Goal: Task Accomplishment & Management: Manage account settings

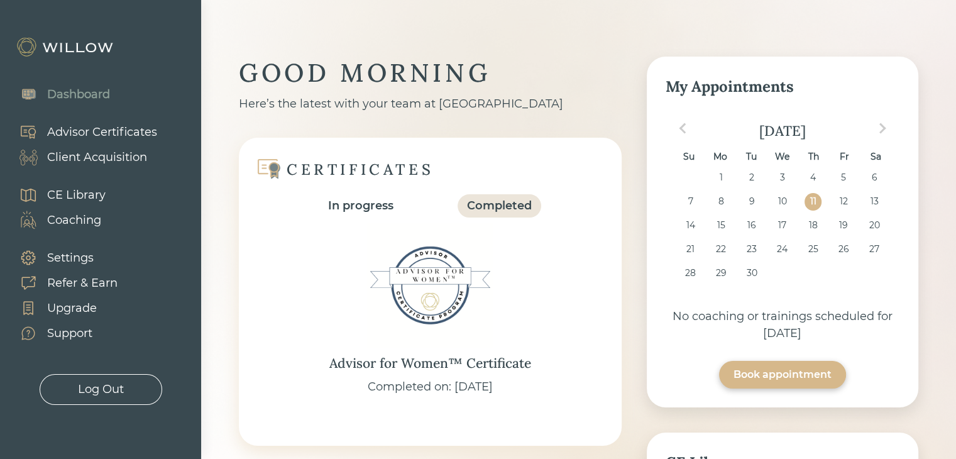
click at [359, 206] on div "In progress" at bounding box center [360, 205] width 65 height 17
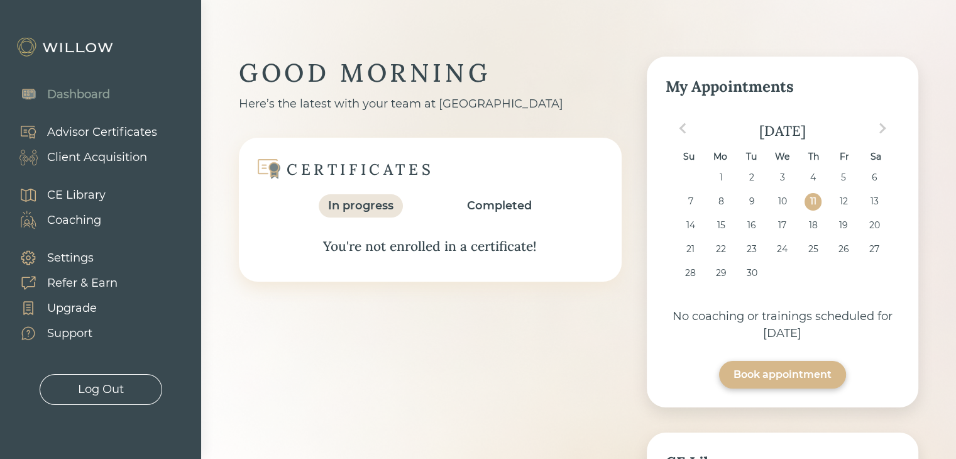
drag, startPoint x: 507, startPoint y: 204, endPoint x: 536, endPoint y: 203, distance: 29.6
click at [508, 204] on div "Completed" at bounding box center [499, 205] width 65 height 17
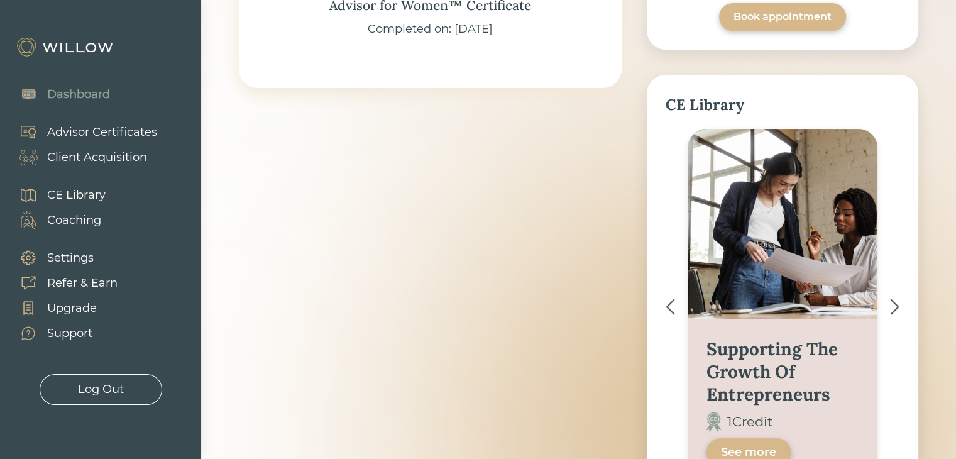
scroll to position [478, 0]
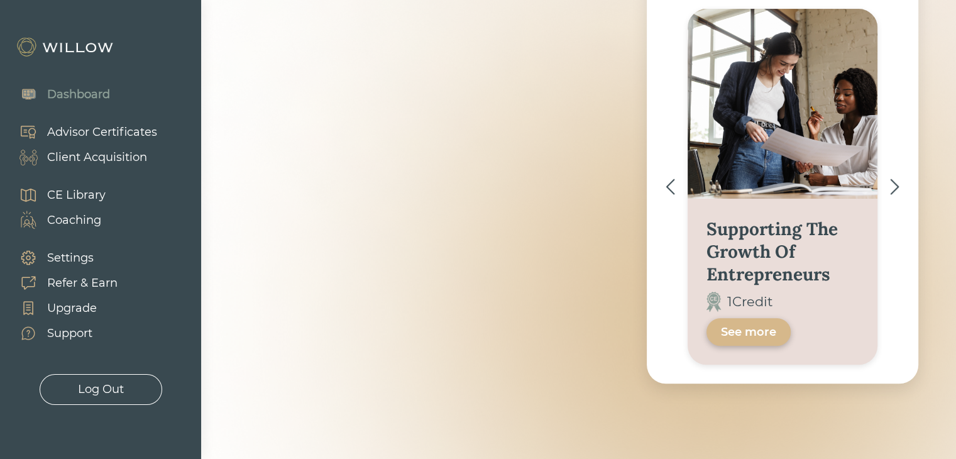
click at [111, 131] on div "Advisor Certificates" at bounding box center [102, 132] width 110 height 17
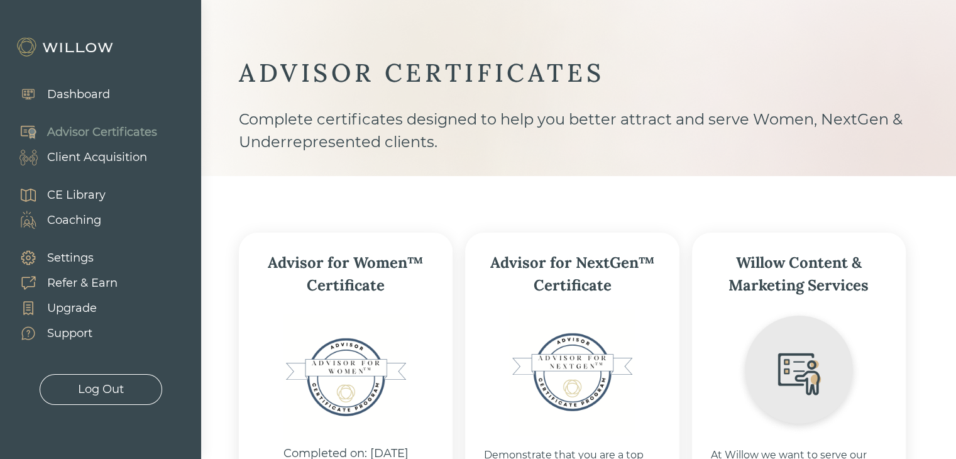
click at [113, 155] on div "Client Acquisition" at bounding box center [97, 157] width 100 height 17
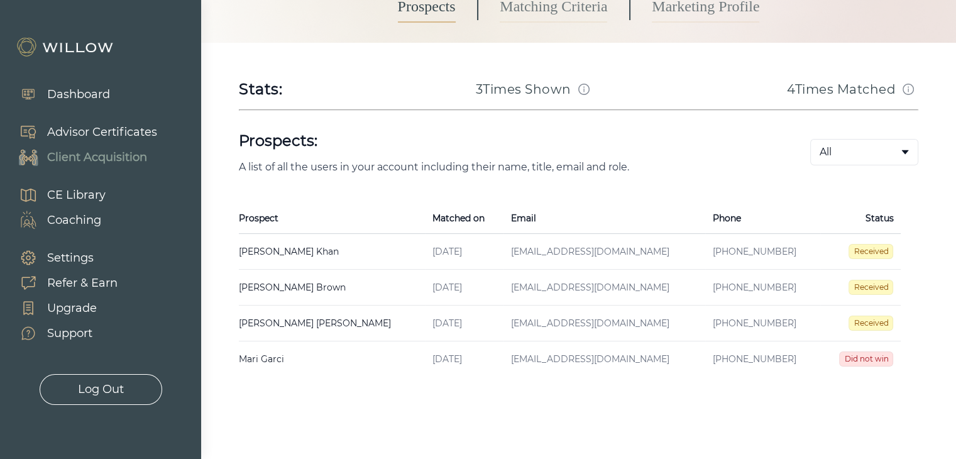
scroll to position [174, 0]
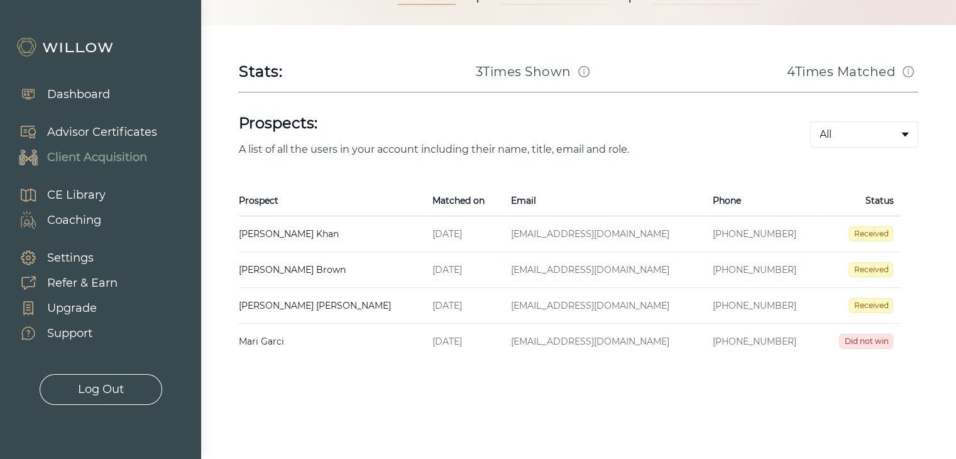
click at [882, 232] on span "Received" at bounding box center [871, 233] width 45 height 15
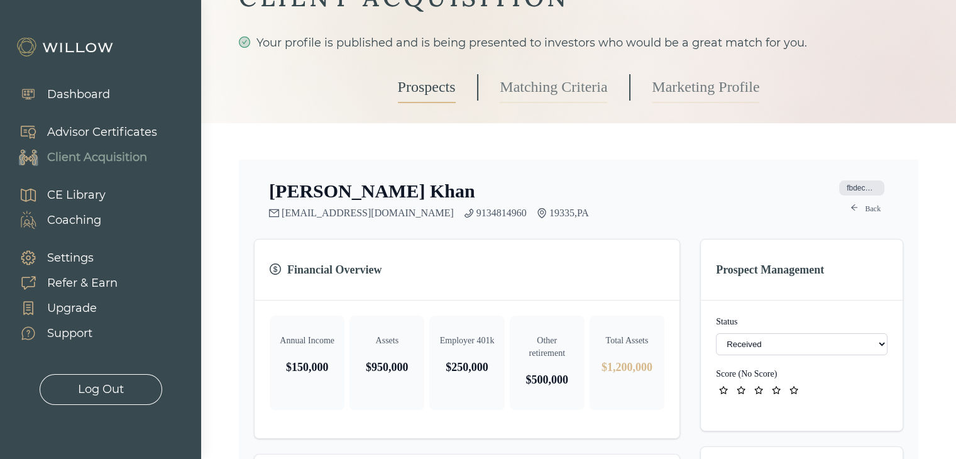
scroll to position [126, 0]
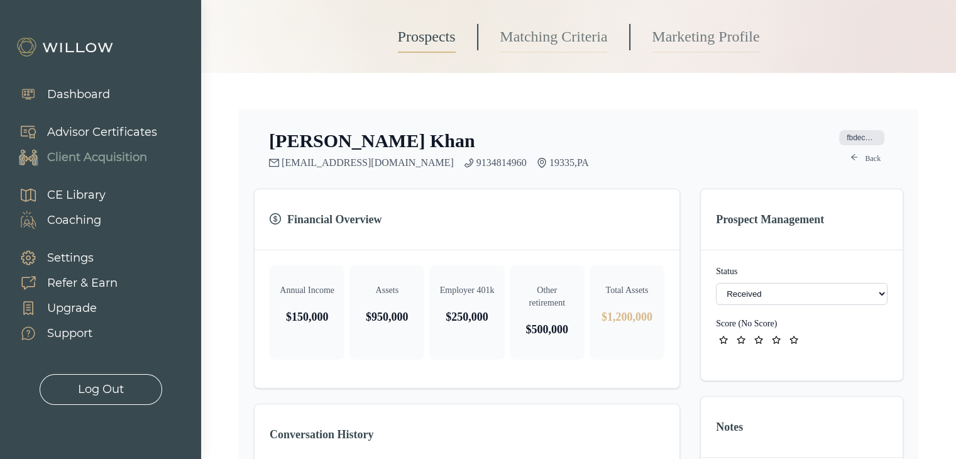
click at [778, 287] on select "- Not ready to move forward No response received Received Won (Matched) Bad lea…" at bounding box center [802, 294] width 172 height 22
select select "2"
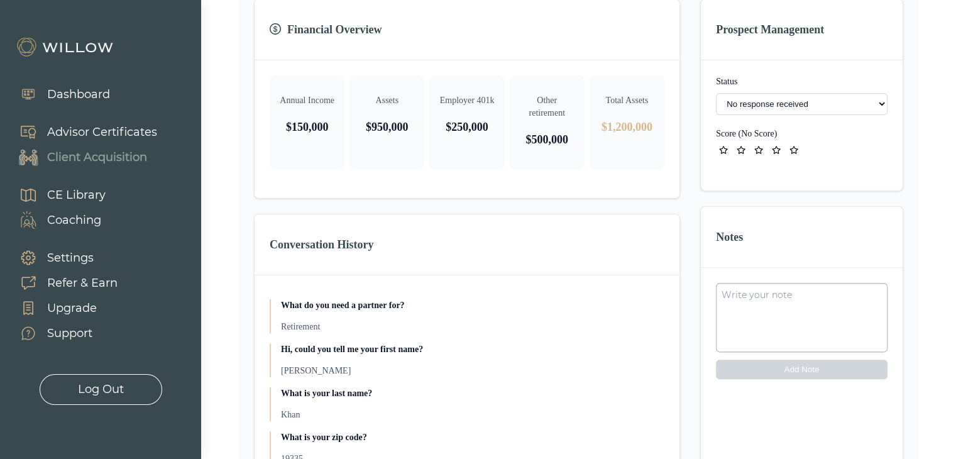
scroll to position [262, 0]
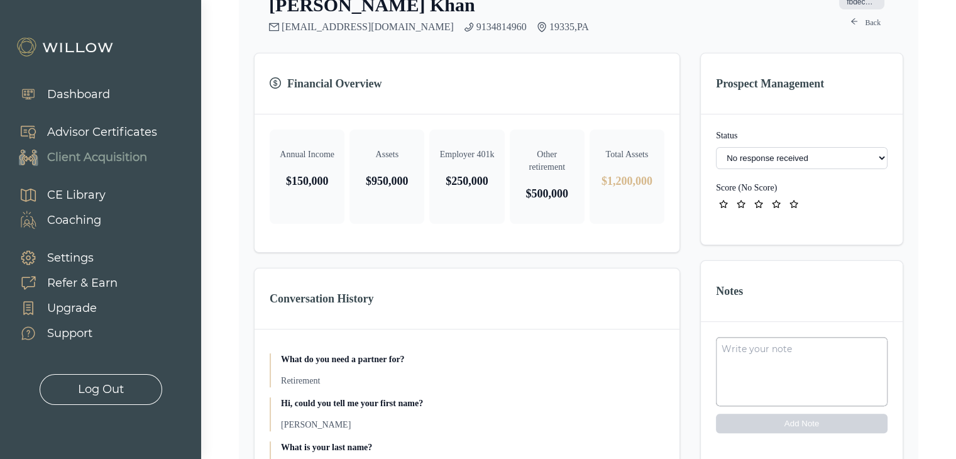
click at [775, 354] on textarea at bounding box center [802, 371] width 172 height 69
type textarea "Rea"
